Goal: Navigation & Orientation: Locate item on page

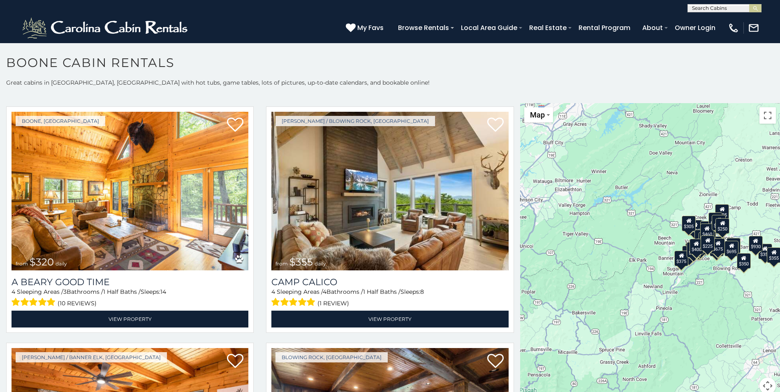
scroll to position [2630, 0]
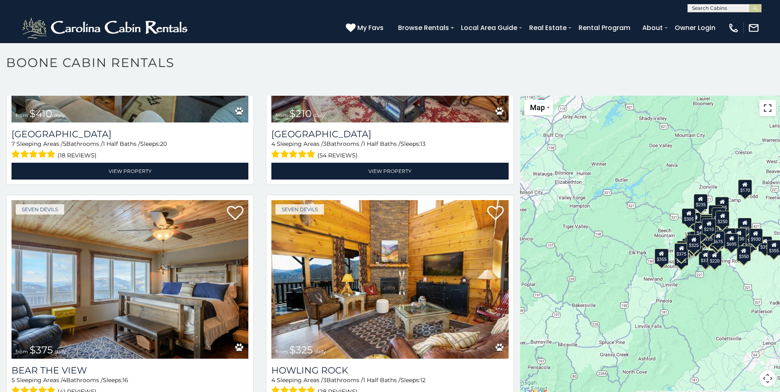
click at [764, 110] on button "Toggle fullscreen view" at bounding box center [767, 108] width 16 height 16
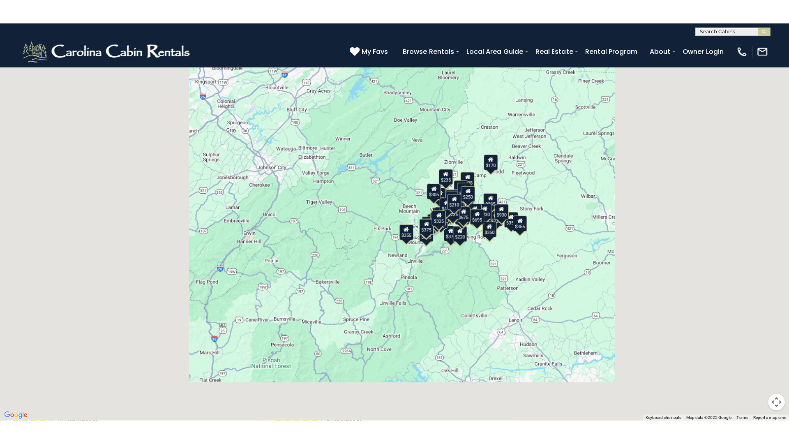
scroll to position [3272, 0]
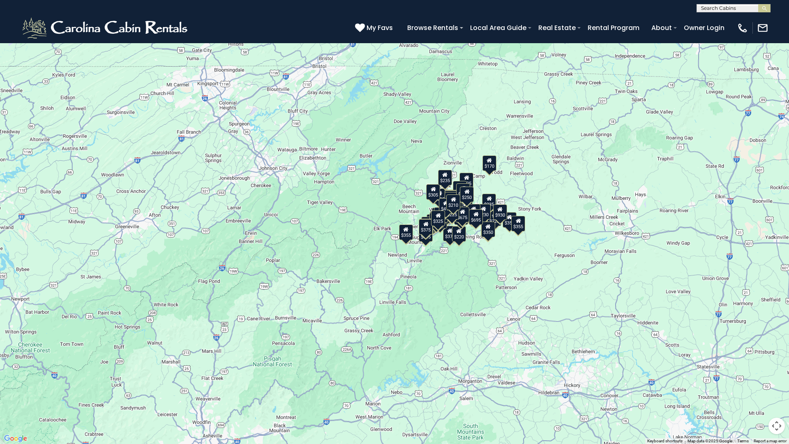
click at [779, 392] on button "Map camera controls" at bounding box center [777, 426] width 16 height 16
click at [758, 392] on button "Move right" at bounding box center [756, 405] width 16 height 16
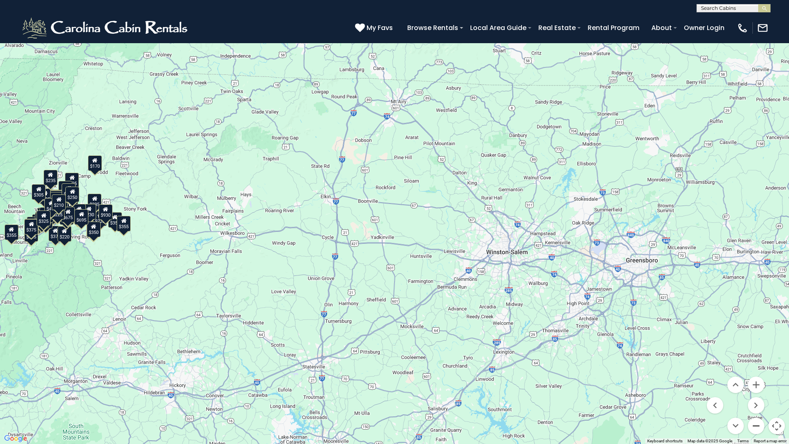
click at [757, 392] on button "Zoom out" at bounding box center [756, 426] width 16 height 16
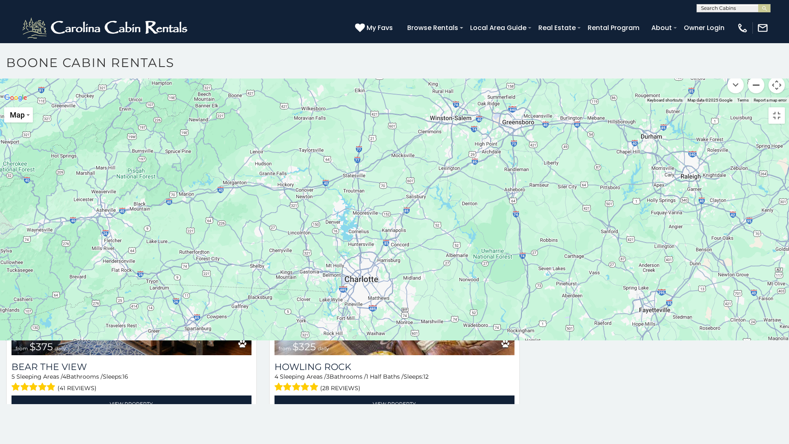
click at [757, 93] on button "Zoom out" at bounding box center [756, 85] width 16 height 16
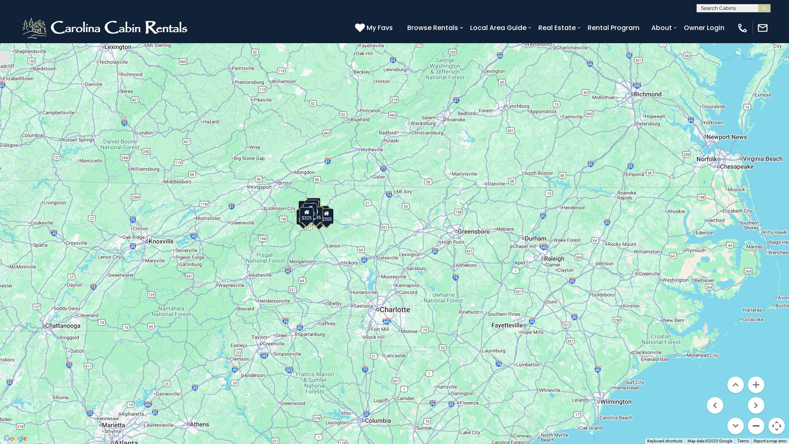
click at [757, 392] on button "Zoom out" at bounding box center [756, 426] width 16 height 16
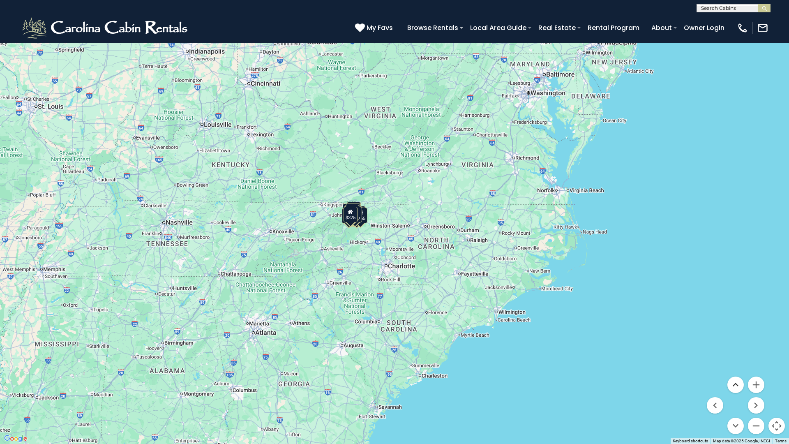
click at [737, 386] on button "Move up" at bounding box center [735, 384] width 16 height 16
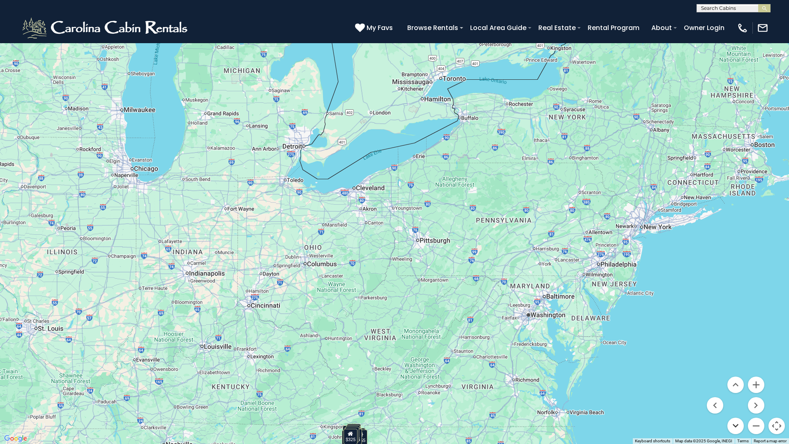
click at [734, 392] on button "Move down" at bounding box center [735, 426] width 16 height 16
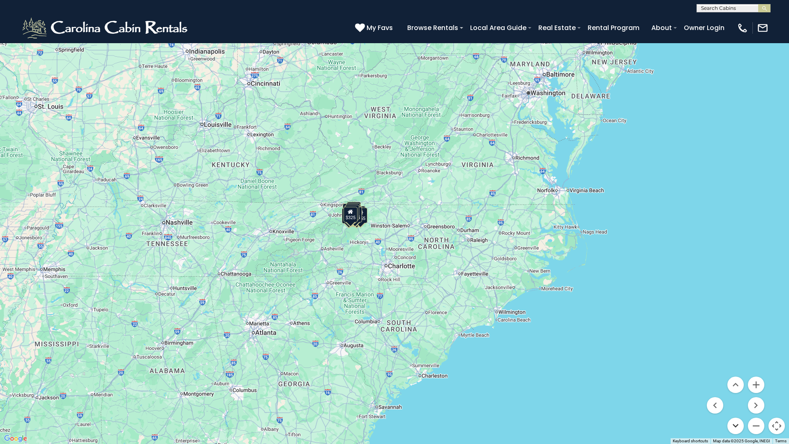
click at [734, 392] on button "Move down" at bounding box center [735, 426] width 16 height 16
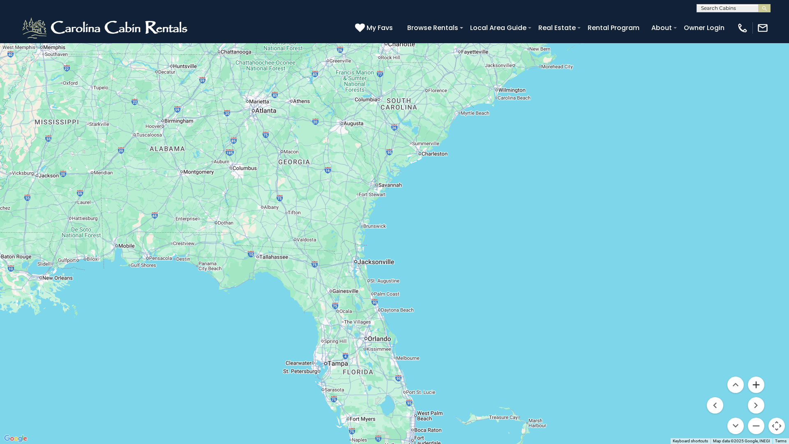
click at [758, 385] on button "Zoom in" at bounding box center [756, 384] width 16 height 16
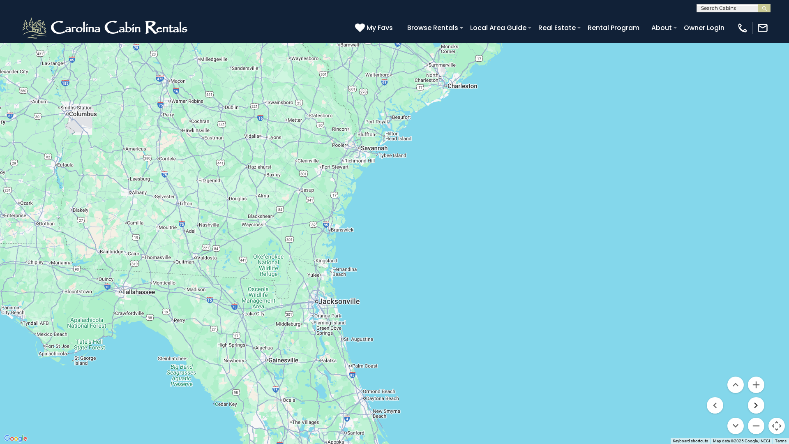
click at [757, 392] on button "Move right" at bounding box center [756, 405] width 16 height 16
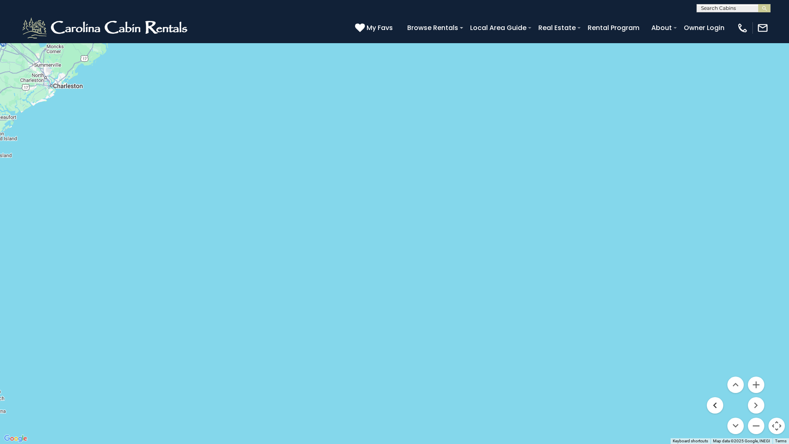
click at [716, 392] on button "Move left" at bounding box center [715, 405] width 16 height 16
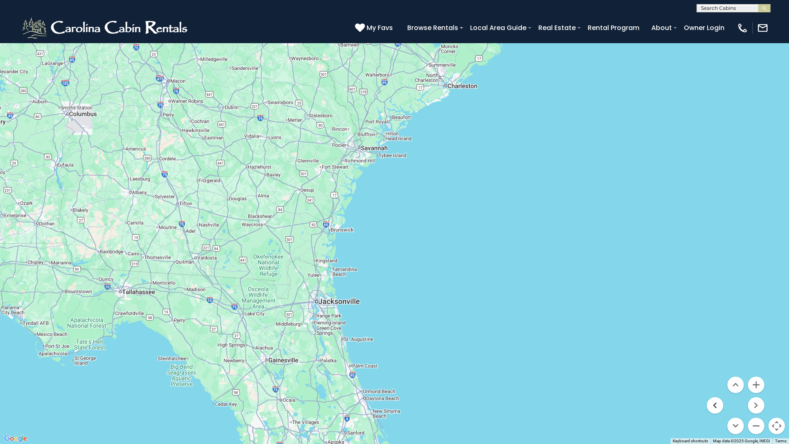
click at [716, 392] on button "Move left" at bounding box center [715, 405] width 16 height 16
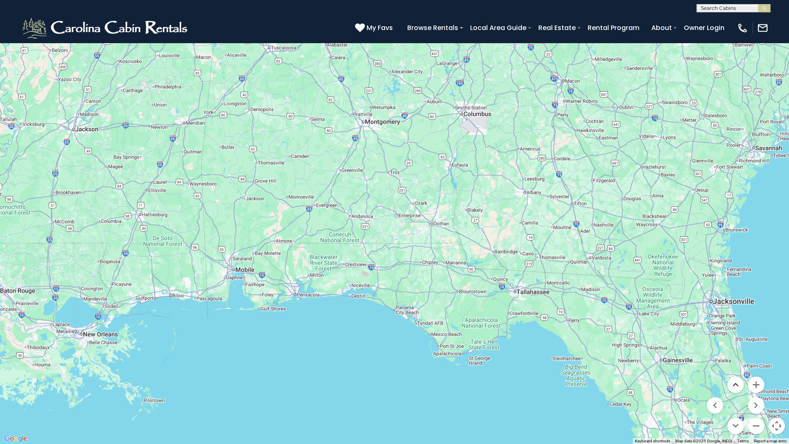
click at [735, 387] on button "Move up" at bounding box center [735, 384] width 16 height 16
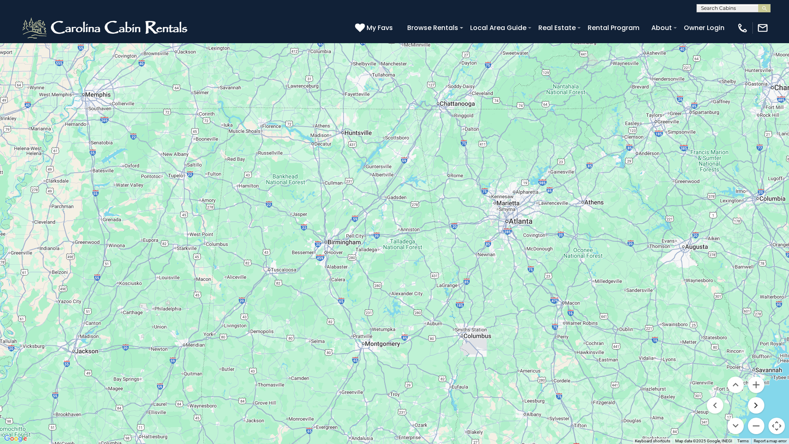
click at [754, 392] on button "Move right" at bounding box center [756, 405] width 16 height 16
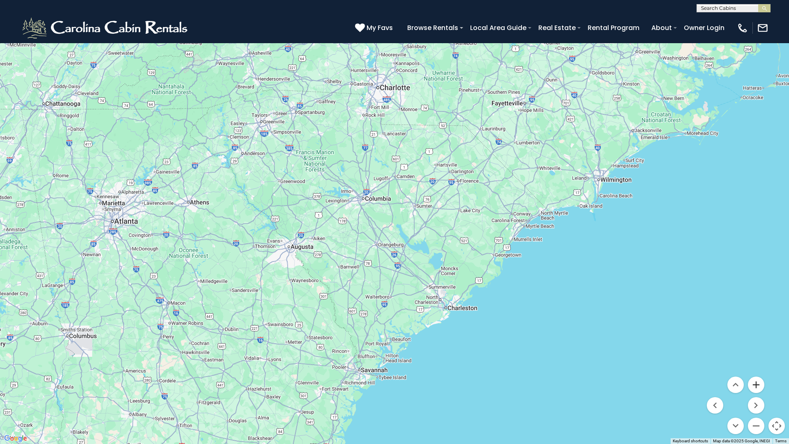
click at [755, 387] on button "Zoom in" at bounding box center [756, 384] width 16 height 16
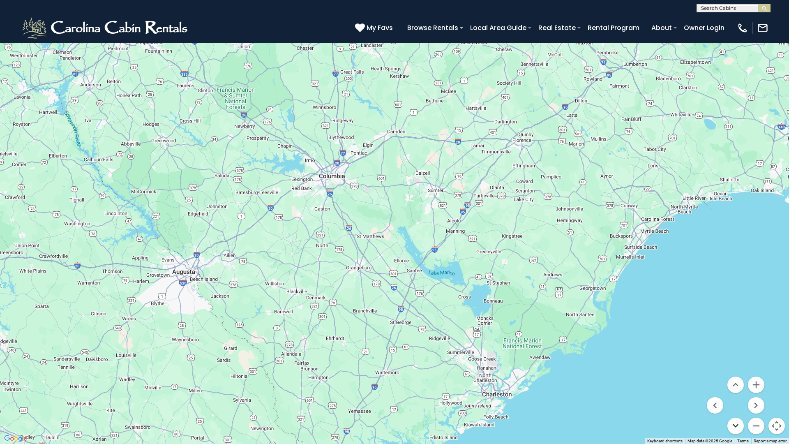
click at [739, 392] on button "Move down" at bounding box center [735, 426] width 16 height 16
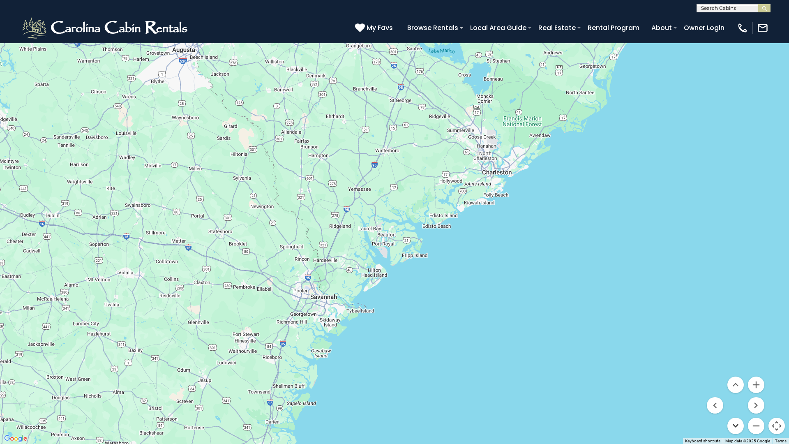
click at [739, 392] on button "Move down" at bounding box center [735, 426] width 16 height 16
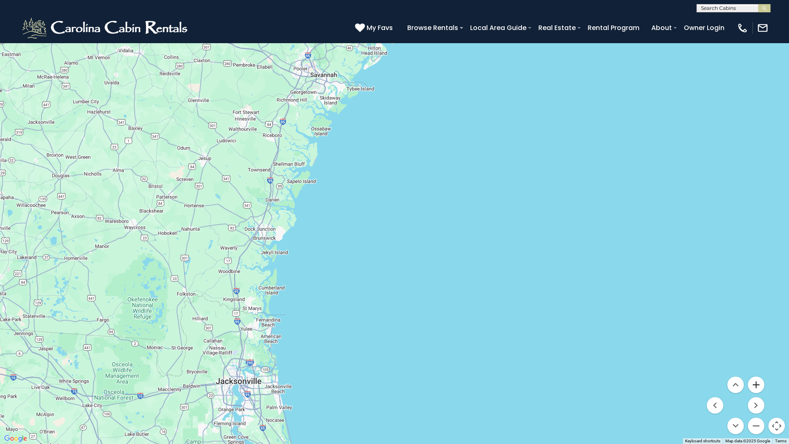
click at [755, 386] on button "Zoom in" at bounding box center [756, 384] width 16 height 16
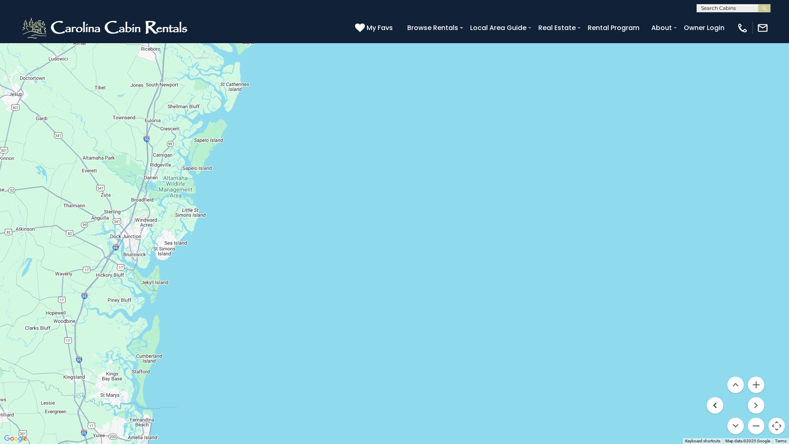
click at [717, 392] on button "Move left" at bounding box center [715, 405] width 16 height 16
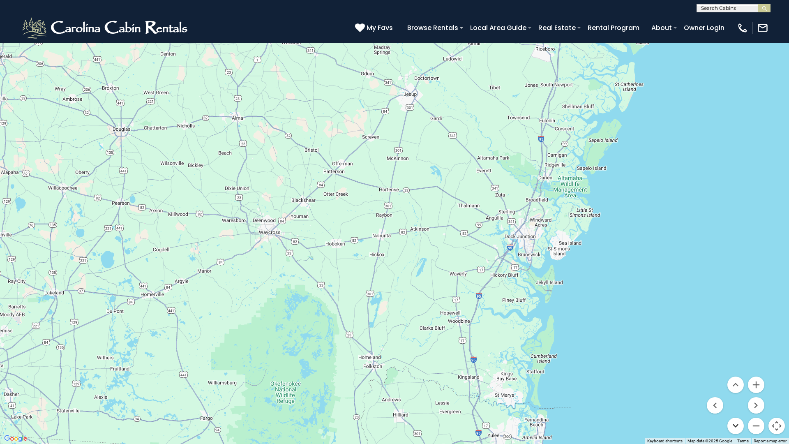
click at [737, 392] on button "Move down" at bounding box center [735, 426] width 16 height 16
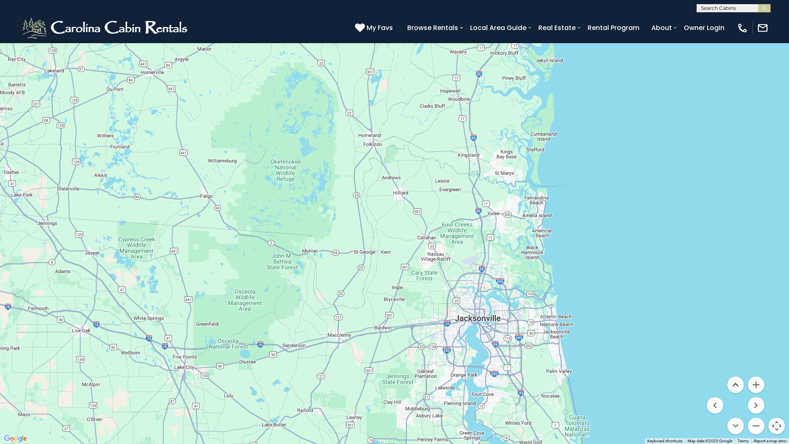
click at [733, 386] on button "Move up" at bounding box center [735, 384] width 16 height 16
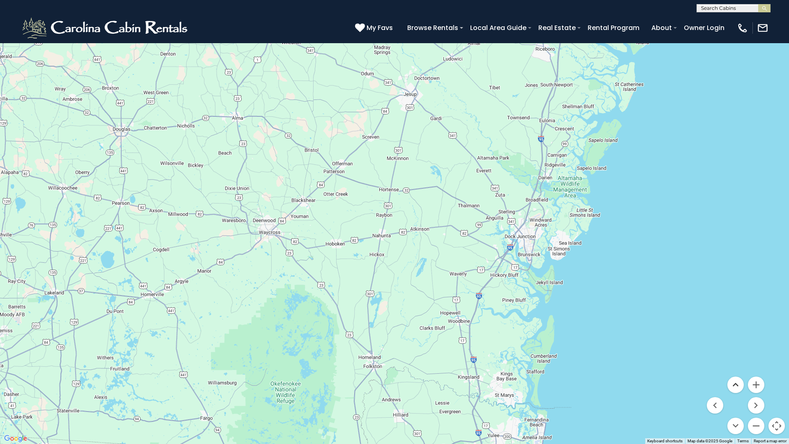
click at [736, 384] on button "Move up" at bounding box center [735, 384] width 16 height 16
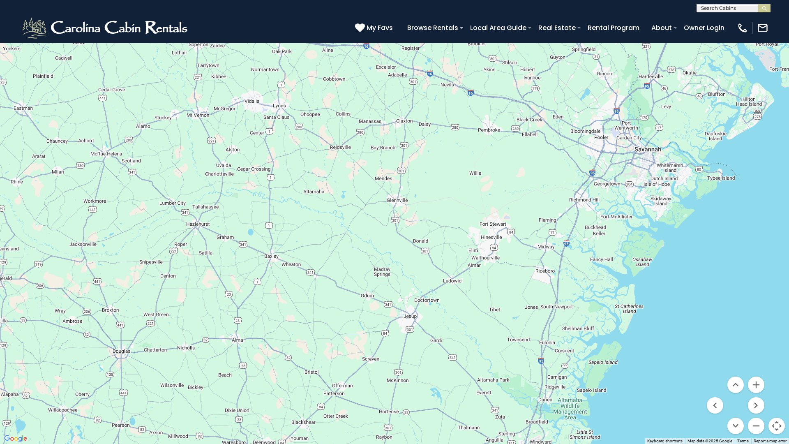
click at [779, 13] on button "Toggle fullscreen view" at bounding box center [777, 12] width 16 height 16
